Goal: Task Accomplishment & Management: Use online tool/utility

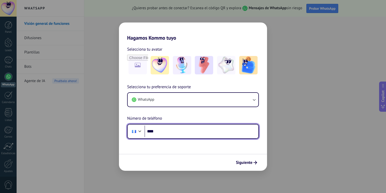
click at [166, 133] on input "****" at bounding box center [202, 131] width 114 height 12
type input "**********"
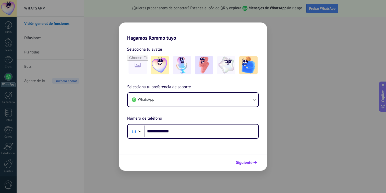
click at [248, 161] on span "Siguiente" at bounding box center [244, 163] width 17 height 4
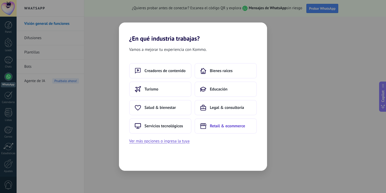
click at [210, 128] on span "Retail & ecommerce" at bounding box center [227, 125] width 35 height 5
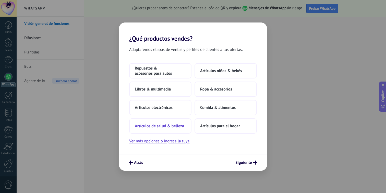
click at [160, 131] on button "Artículos de salud & belleza" at bounding box center [160, 125] width 62 height 15
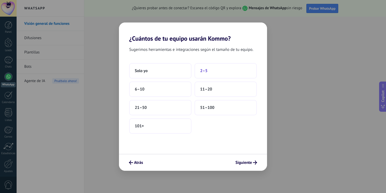
click at [207, 71] on span "2–5" at bounding box center [203, 70] width 7 height 5
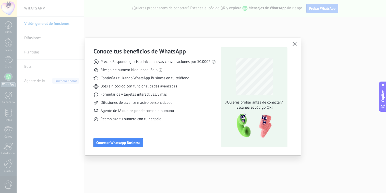
click at [292, 46] on button "button" at bounding box center [295, 44] width 7 height 7
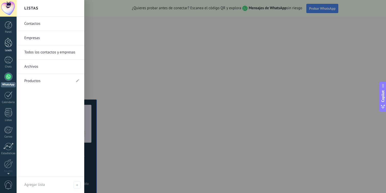
click at [9, 46] on div at bounding box center [9, 42] width 8 height 9
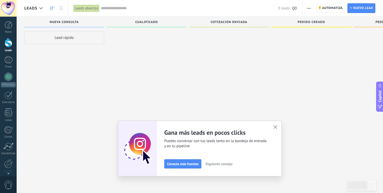
click at [144, 20] on span "Cualificado" at bounding box center [146, 22] width 23 height 4
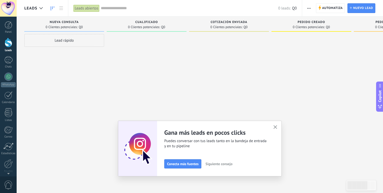
click at [144, 28] on span "0 Clientes potenciales:" at bounding box center [144, 27] width 32 height 3
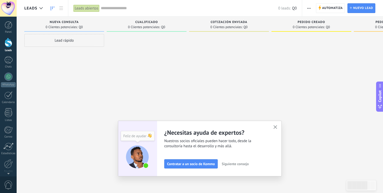
click at [281, 126] on div "Adapta tu flujo de trabajo Puedes crear varios pipelines adaptados a tus proces…" at bounding box center [200, 149] width 164 height 56
click at [275, 127] on icon "button" at bounding box center [275, 127] width 4 height 4
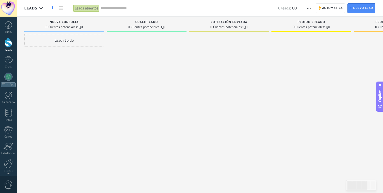
click at [142, 28] on span "0 Clientes potenciales:" at bounding box center [144, 27] width 32 height 3
click at [144, 23] on span "Cualificado" at bounding box center [146, 22] width 23 height 4
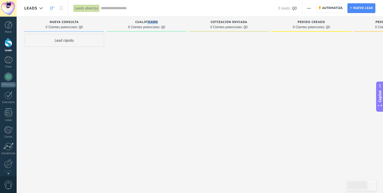
click at [147, 23] on span "Cualificado" at bounding box center [146, 22] width 23 height 4
click at [127, 29] on div "0 Clientes potenciales: Q0" at bounding box center [146, 27] width 75 height 4
click at [127, 31] on div "Cualificado 0 Clientes potenciales: Q0" at bounding box center [147, 24] width 80 height 15
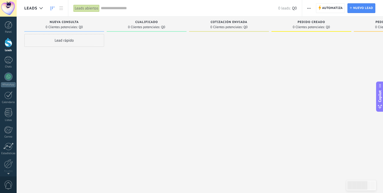
click at [127, 31] on div "Cualificado 0 Clientes potenciales: Q0" at bounding box center [147, 24] width 80 height 15
click at [147, 24] on span "Cualificado" at bounding box center [146, 22] width 23 height 4
click at [147, 22] on span "Cualificado" at bounding box center [146, 22] width 23 height 4
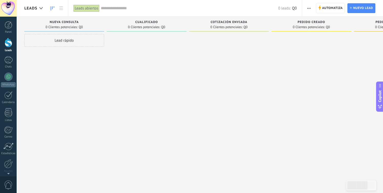
click at [222, 27] on span "0 Clientes potenciales:" at bounding box center [226, 27] width 32 height 3
click at [127, 28] on div "0 Clientes potenciales: Q0" at bounding box center [146, 27] width 75 height 4
click at [127, 29] on div "0 Clientes potenciales: Q0" at bounding box center [146, 27] width 75 height 4
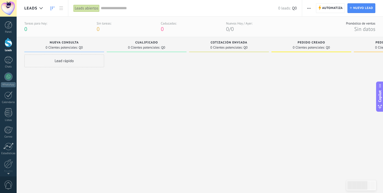
click at [143, 45] on div "Cualificado" at bounding box center [146, 43] width 75 height 4
click at [143, 40] on div "Cualificado 0 Clientes potenciales: Q0" at bounding box center [147, 44] width 80 height 15
click at [137, 51] on div "Cualificado 0 Clientes potenciales: Q0" at bounding box center [147, 44] width 80 height 15
click at [137, 50] on div "Cualificado 0 Clientes potenciales: Q0" at bounding box center [147, 44] width 80 height 15
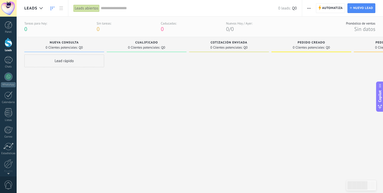
click at [364, 12] on span "Nuevo lead" at bounding box center [363, 8] width 20 height 9
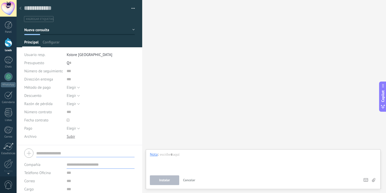
click at [21, 8] on icon at bounding box center [20, 8] width 2 height 3
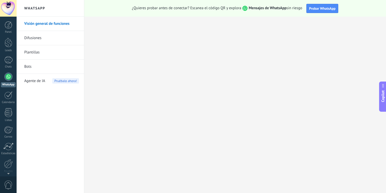
click at [11, 28] on div at bounding box center [9, 25] width 8 height 8
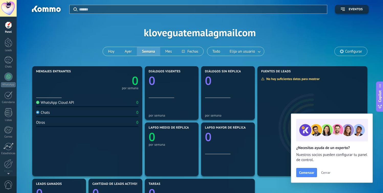
click at [11, 45] on div at bounding box center [9, 42] width 8 height 9
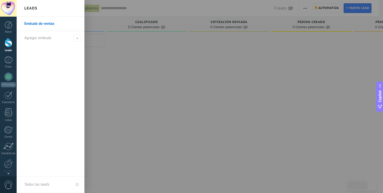
click at [150, 79] on body ".abecls-1,.abecls-2{fill-rule:evenodd}.abecls-2{fill:#fff} .abhcls-1{fill:none}…" at bounding box center [191, 96] width 383 height 193
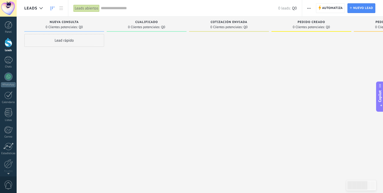
click at [142, 29] on span "0 Clientes potenciales:" at bounding box center [144, 27] width 32 height 3
click at [329, 7] on span "Automatiza" at bounding box center [332, 8] width 21 height 9
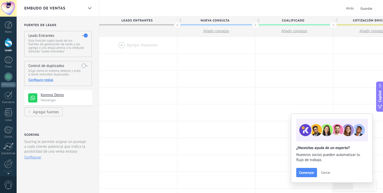
click at [208, 21] on span "Nueva consulta" at bounding box center [214, 21] width 75 height 8
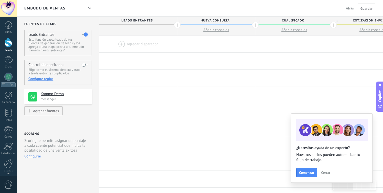
click at [257, 25] on div at bounding box center [255, 25] width 7 height 7
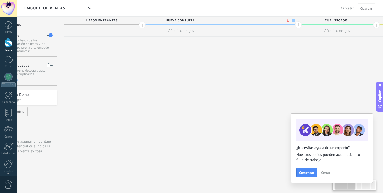
scroll to position [0, 38]
click at [233, 24] on span at bounding box center [256, 24] width 78 height 1
click at [219, 26] on div at bounding box center [217, 24] width 7 height 7
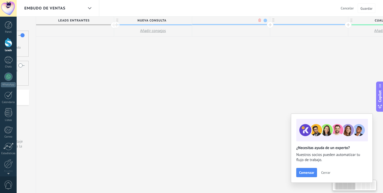
scroll to position [0, 76]
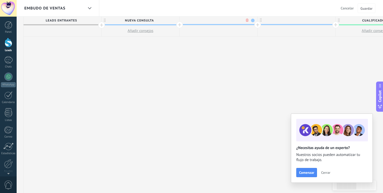
click at [252, 22] on span at bounding box center [253, 21] width 4 height 4
click at [256, 34] on span at bounding box center [256, 35] width 5 height 5
click at [193, 20] on div at bounding box center [218, 20] width 78 height 8
type input "**********"
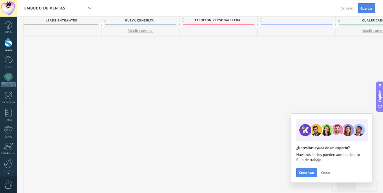
click at [367, 11] on button "Guardar" at bounding box center [366, 8] width 18 height 10
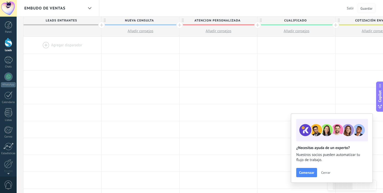
click at [365, 8] on span "Guardar" at bounding box center [366, 9] width 12 height 4
click at [367, 9] on span "Guardar" at bounding box center [366, 9] width 12 height 4
click at [347, 8] on span "Salir" at bounding box center [349, 8] width 7 height 5
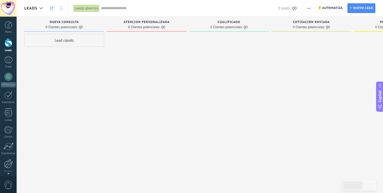
click at [8, 165] on div at bounding box center [8, 163] width 9 height 9
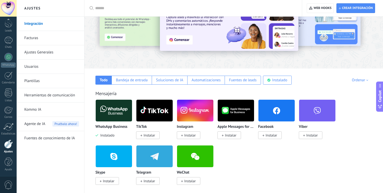
scroll to position [83, 0]
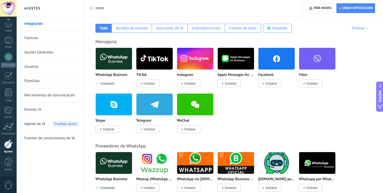
click at [142, 132] on span "Instalar" at bounding box center [148, 129] width 24 height 8
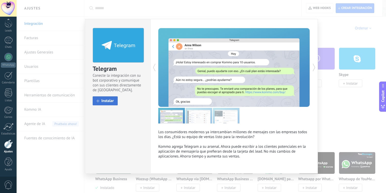
click at [105, 103] on span "Instalar" at bounding box center [107, 101] width 13 height 4
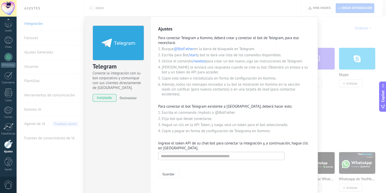
click at [175, 49] on span "@BotFather" at bounding box center [184, 49] width 20 height 5
drag, startPoint x: 175, startPoint y: 49, endPoint x: 193, endPoint y: 50, distance: 18.2
click at [193, 50] on span "@BotFather" at bounding box center [184, 49] width 20 height 5
click at [176, 48] on span "@BotFather" at bounding box center [184, 49] width 20 height 5
drag, startPoint x: 173, startPoint y: 50, endPoint x: 194, endPoint y: 50, distance: 21.5
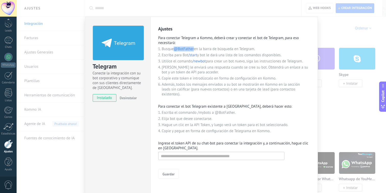
click at [194, 51] on li "Busque @BotFather en la barra de búsqueda en Telegram." at bounding box center [236, 49] width 148 height 5
copy li "@BotFather"
drag, startPoint x: 193, startPoint y: 62, endPoint x: 207, endPoint y: 61, distance: 14.1
click at [207, 61] on li "Utilice el comando /newbot para crear un bot nuevo, siga las instrucciones de T…" at bounding box center [236, 61] width 148 height 5
copy li "/newbot"
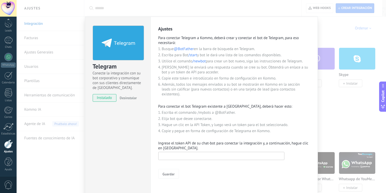
click at [161, 159] on input "text" at bounding box center [221, 156] width 126 height 8
paste input "**********"
type input "**********"
click at [172, 175] on span "Guardar" at bounding box center [169, 174] width 12 height 4
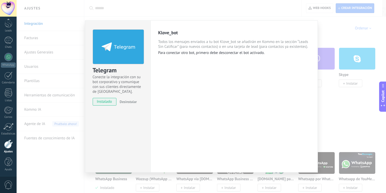
click at [78, 4] on div "Telegram Conecte la integración con su bot corporativo y comunique con sus clie…" at bounding box center [202, 96] width 370 height 193
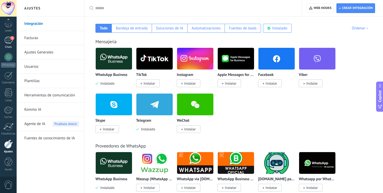
click at [13, 39] on span "1" at bounding box center [12, 38] width 4 height 4
